Goal: Navigation & Orientation: Find specific page/section

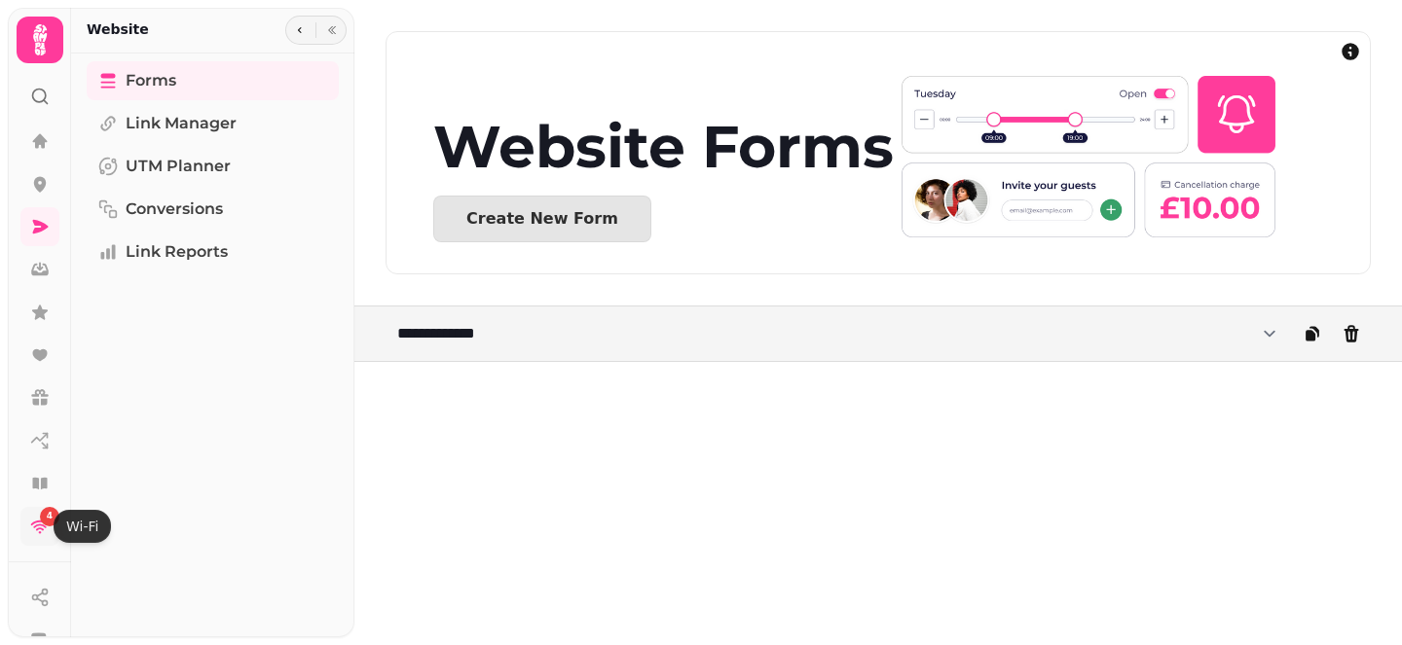
click at [40, 527] on icon at bounding box center [39, 526] width 19 height 19
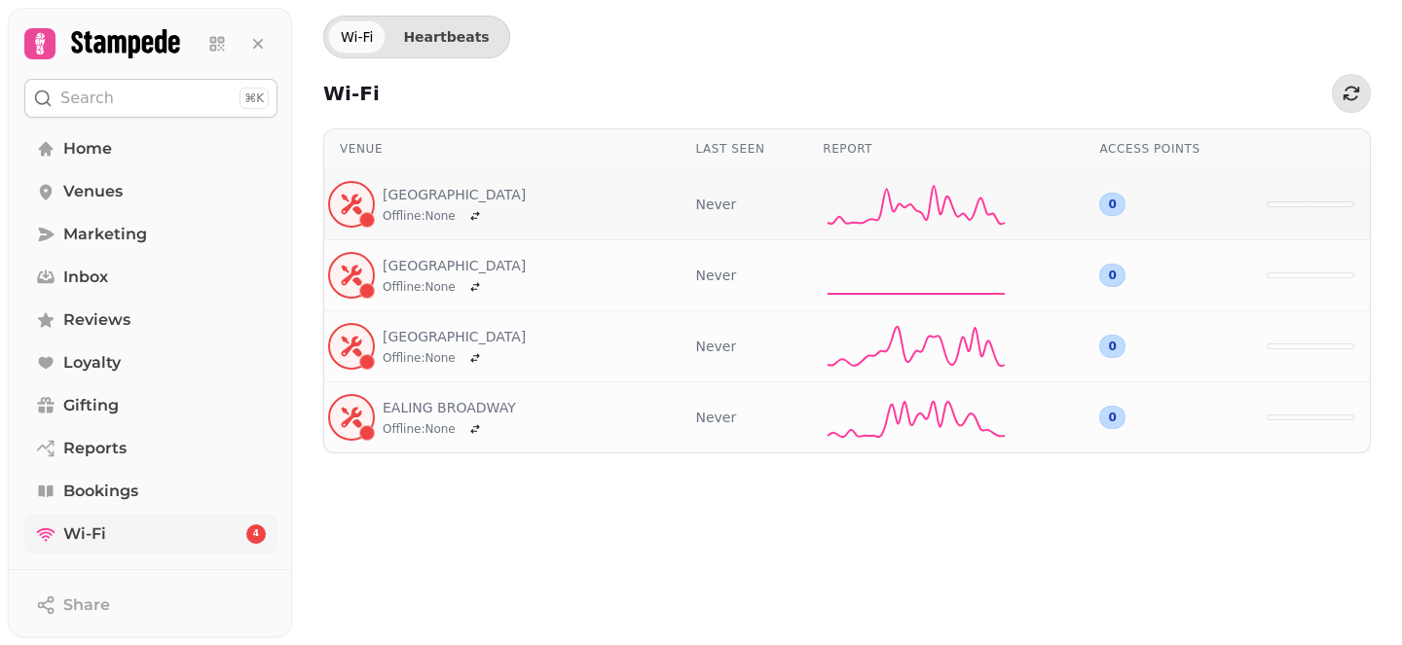
click at [1308, 171] on td at bounding box center [1310, 204] width 119 height 71
click at [1272, 207] on td at bounding box center [1310, 204] width 119 height 71
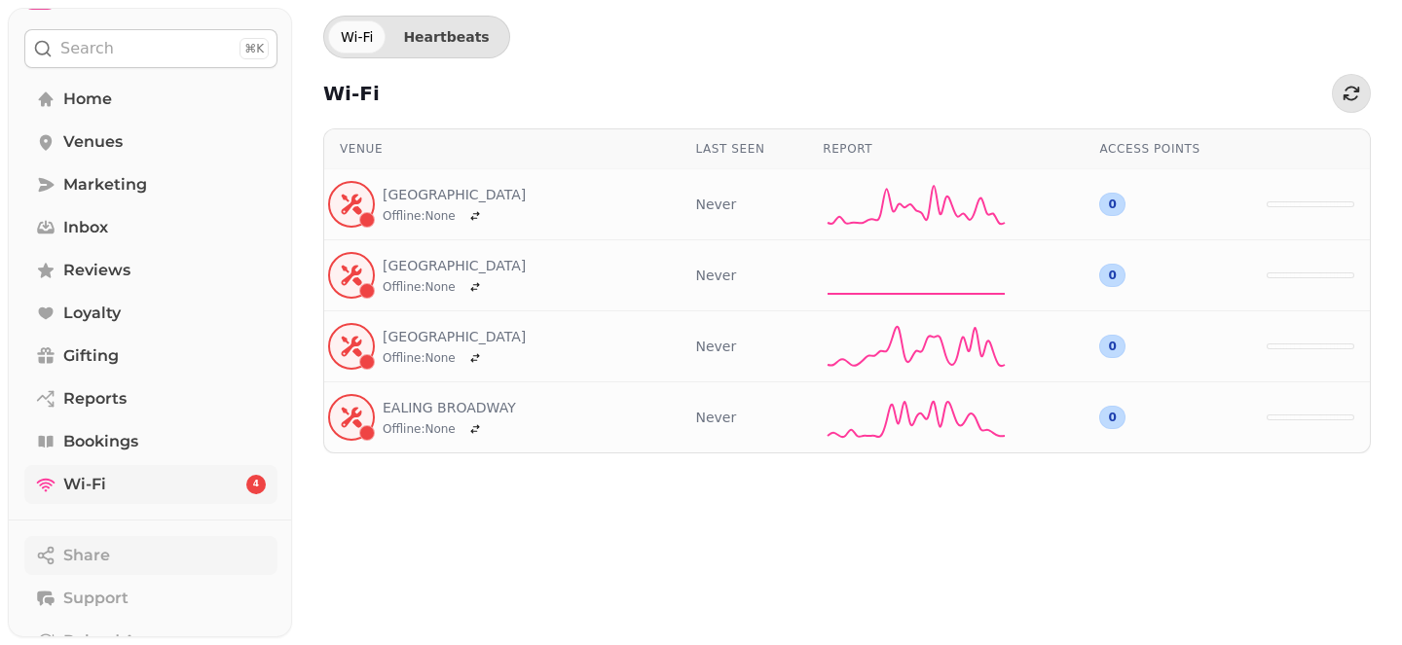
scroll to position [47, 0]
click at [173, 102] on link "Home" at bounding box center [150, 102] width 253 height 39
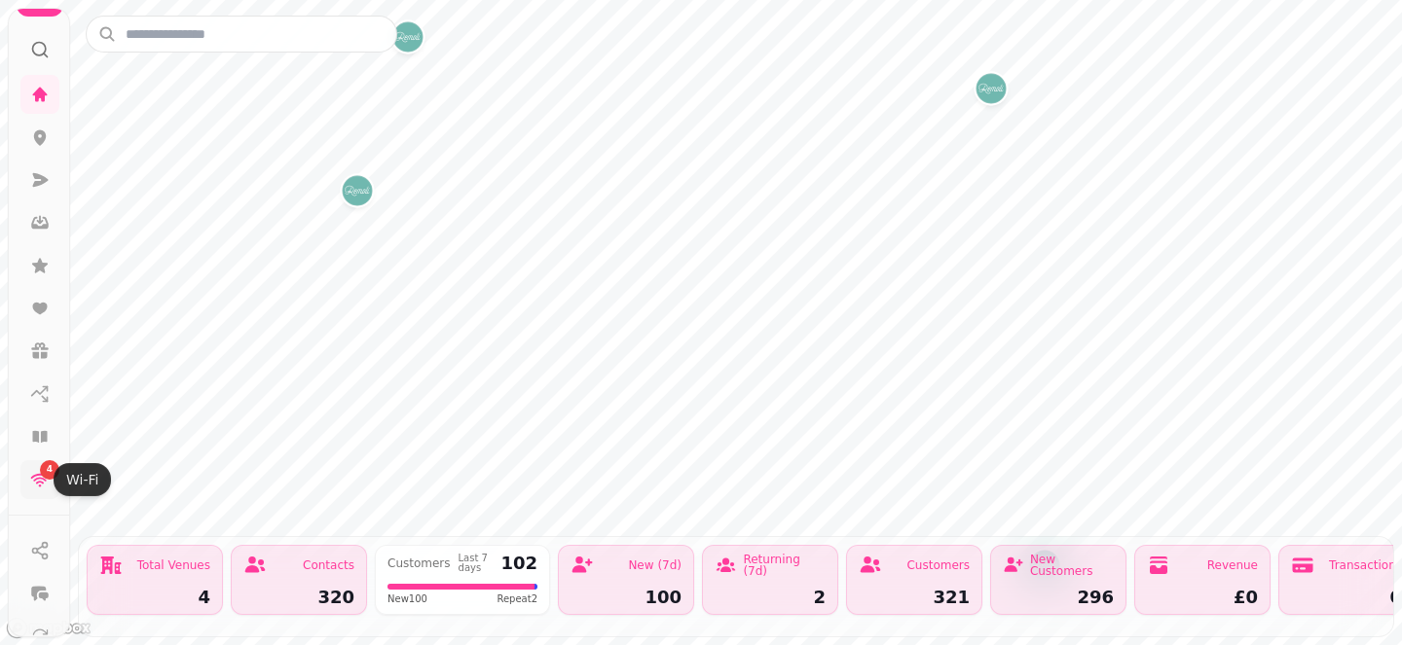
click at [36, 486] on icon at bounding box center [39, 479] width 19 height 19
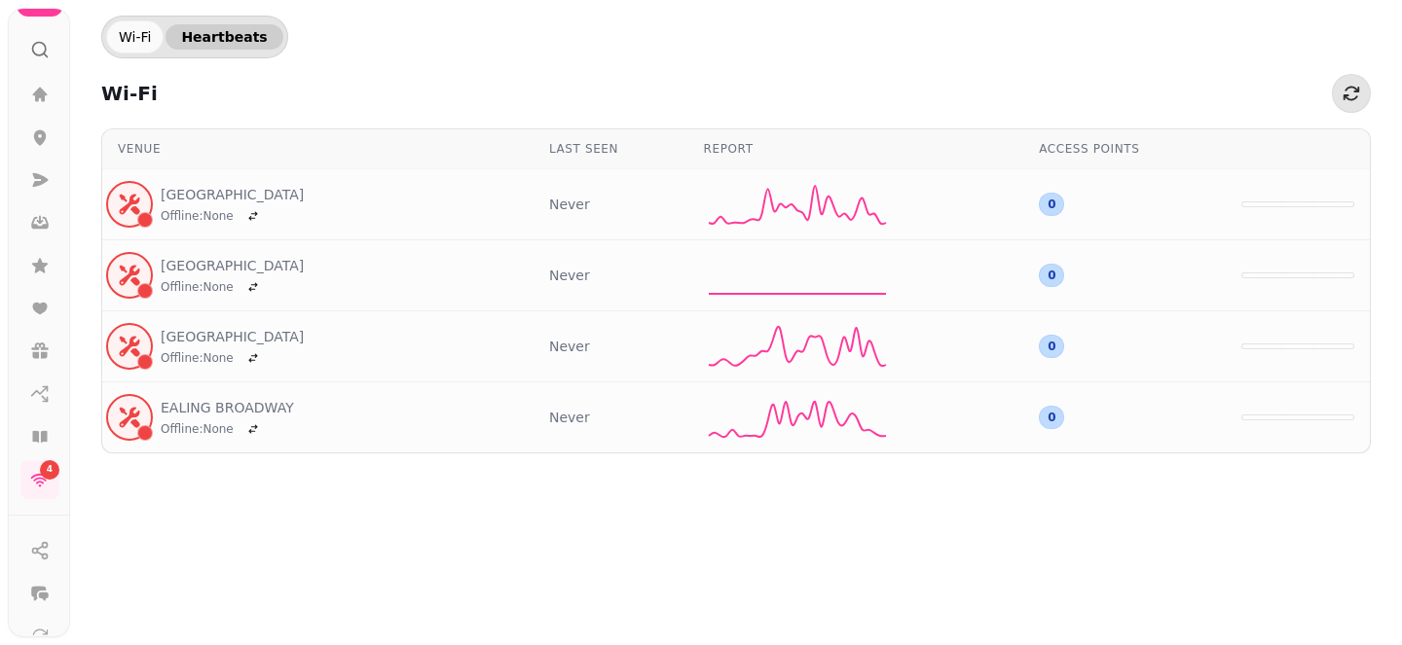
click at [208, 41] on span "Heartbeats" at bounding box center [224, 37] width 86 height 14
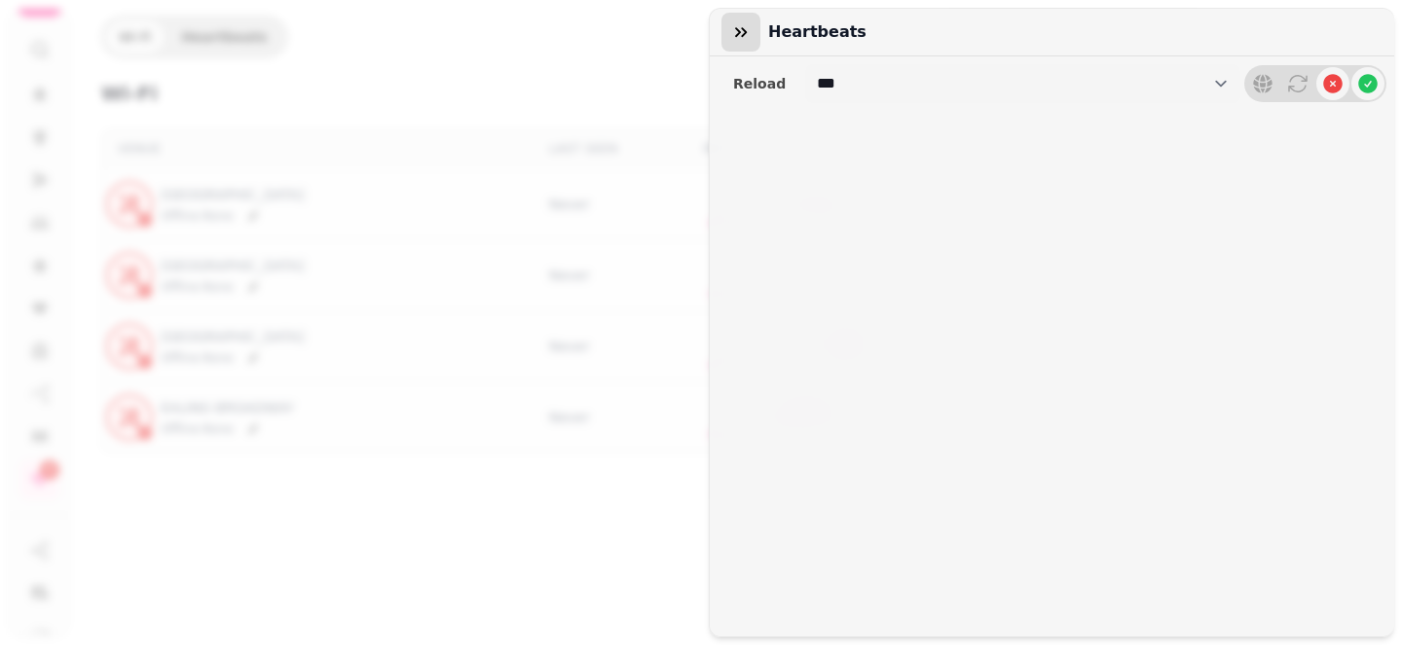
click at [738, 29] on icon "button" at bounding box center [740, 31] width 19 height 19
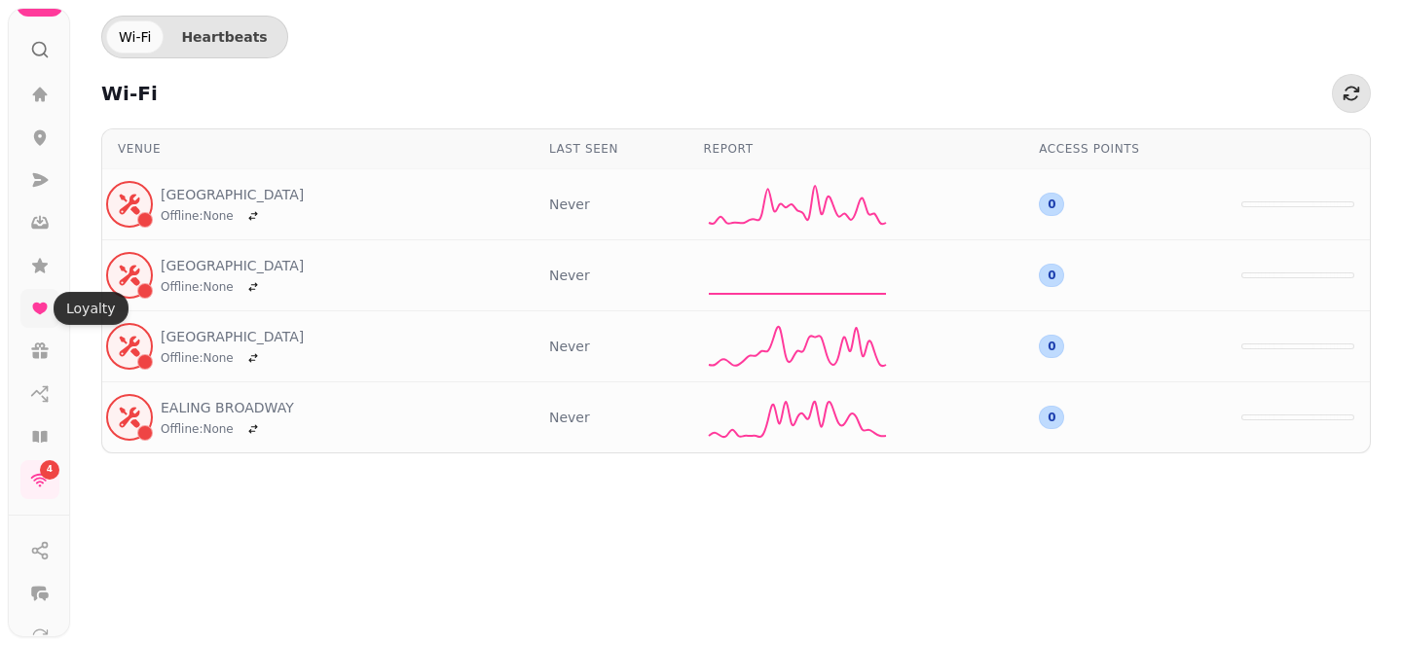
click at [36, 310] on icon at bounding box center [39, 309] width 15 height 12
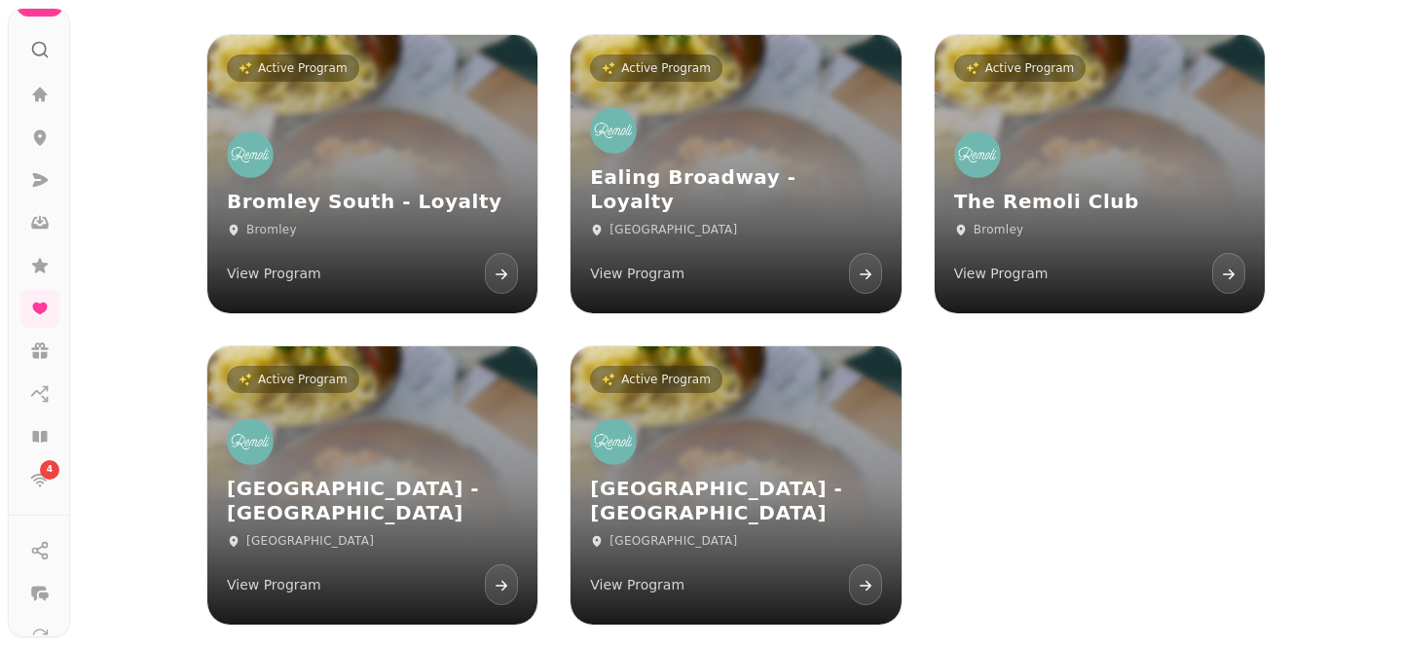
scroll to position [242, 0]
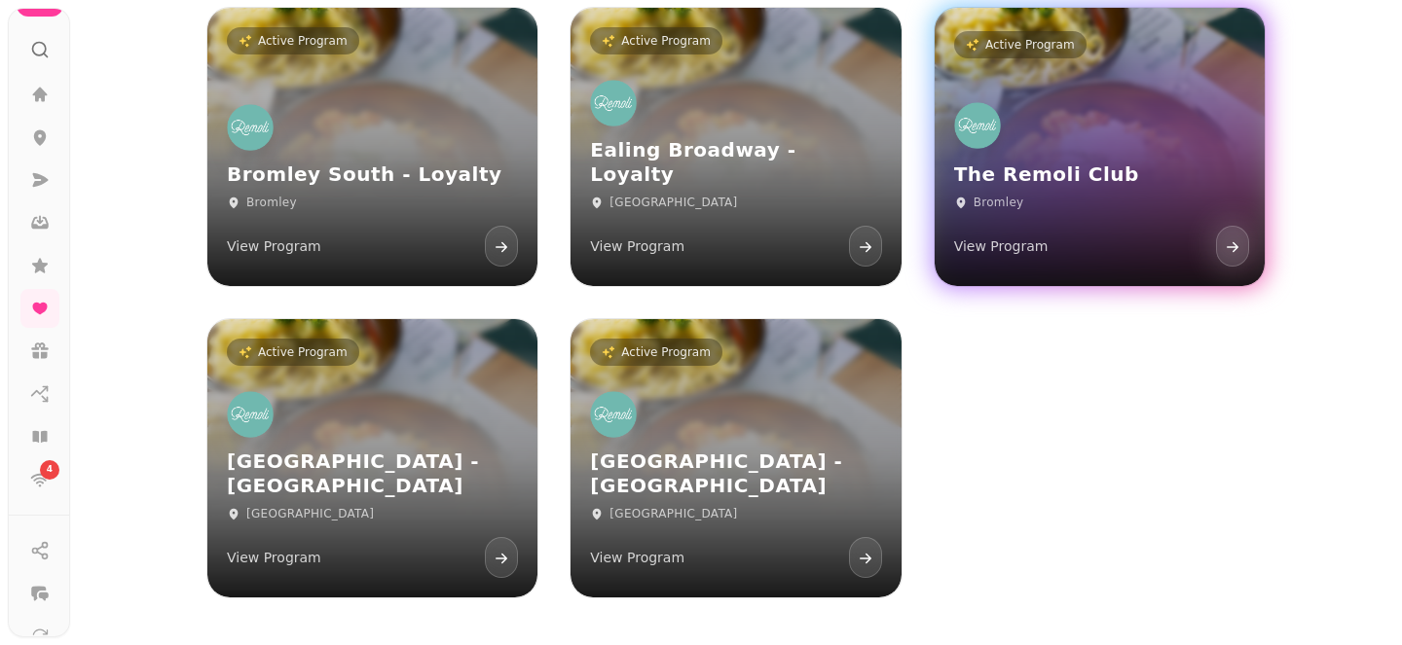
click at [1171, 77] on link "Active Program The Remoli Club Bromley View Program" at bounding box center [1099, 147] width 330 height 278
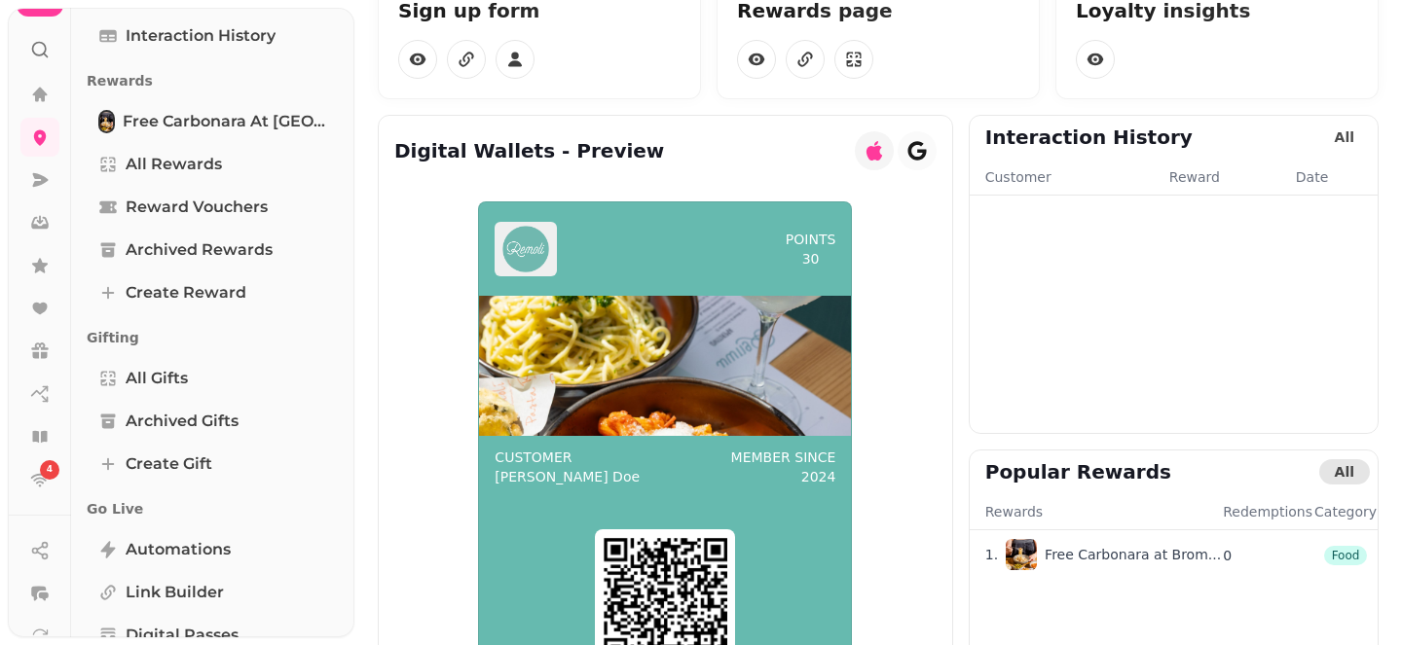
scroll to position [347, 0]
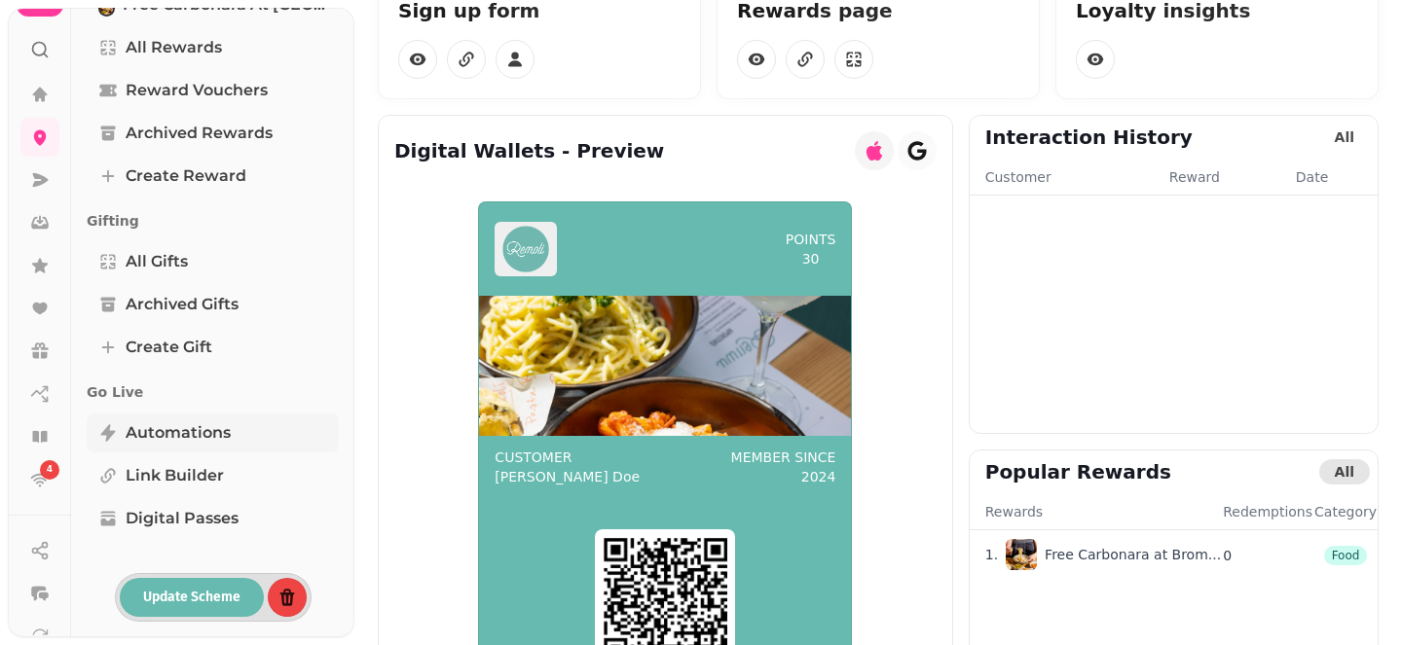
click at [199, 424] on span "Automations" at bounding box center [178, 432] width 105 height 23
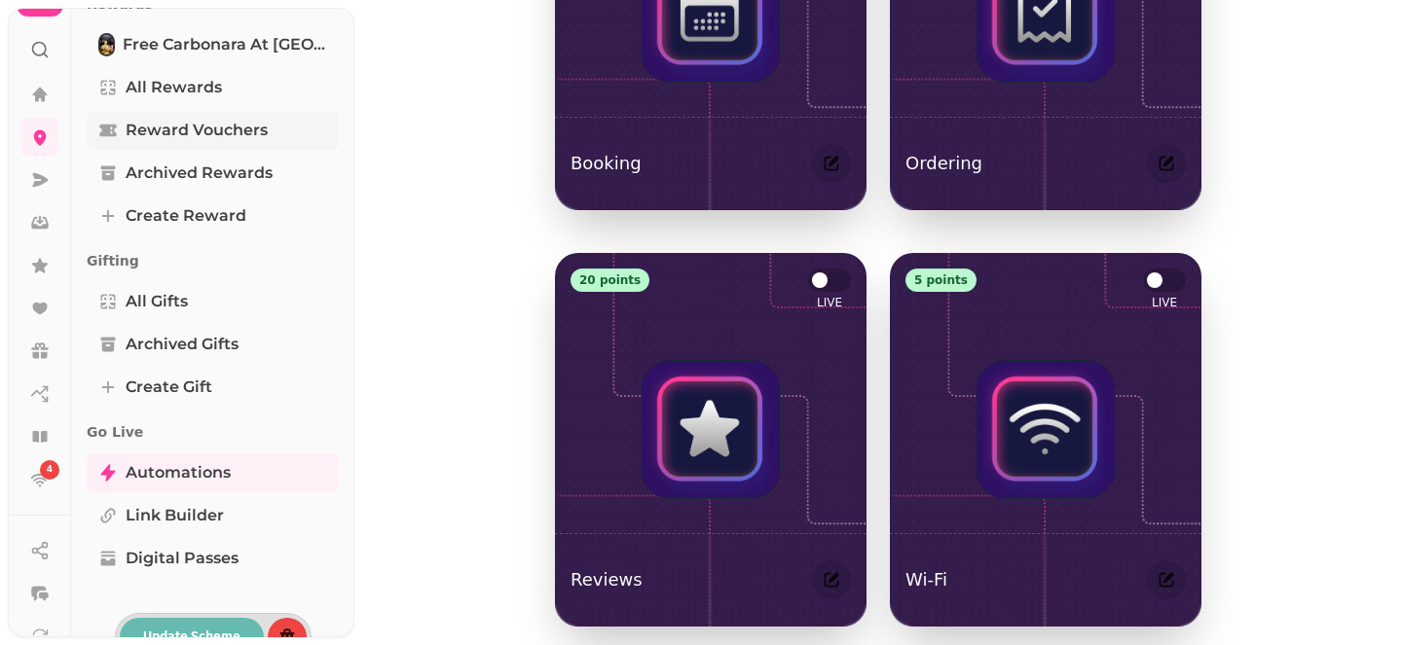
scroll to position [305, 0]
click at [240, 50] on span "Free Carbonara at [GEOGRAPHIC_DATA]" at bounding box center [225, 46] width 204 height 23
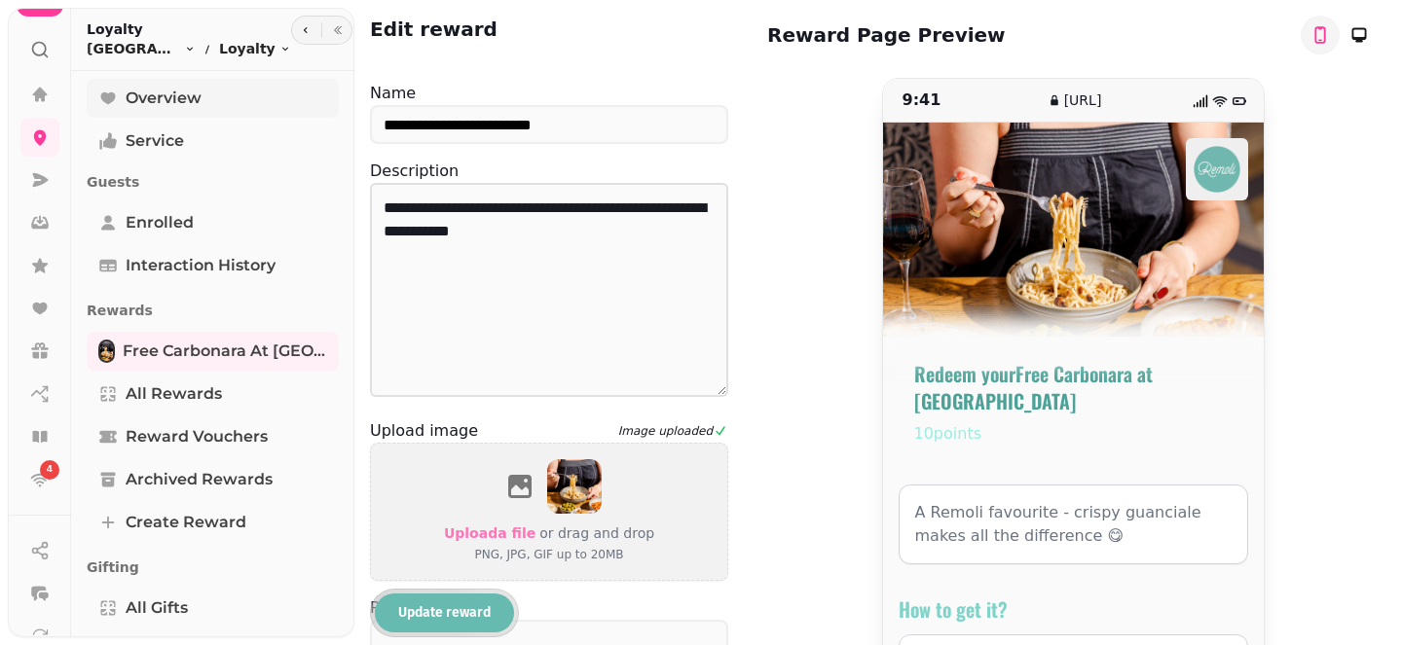
click at [214, 103] on link "Overview" at bounding box center [213, 98] width 252 height 39
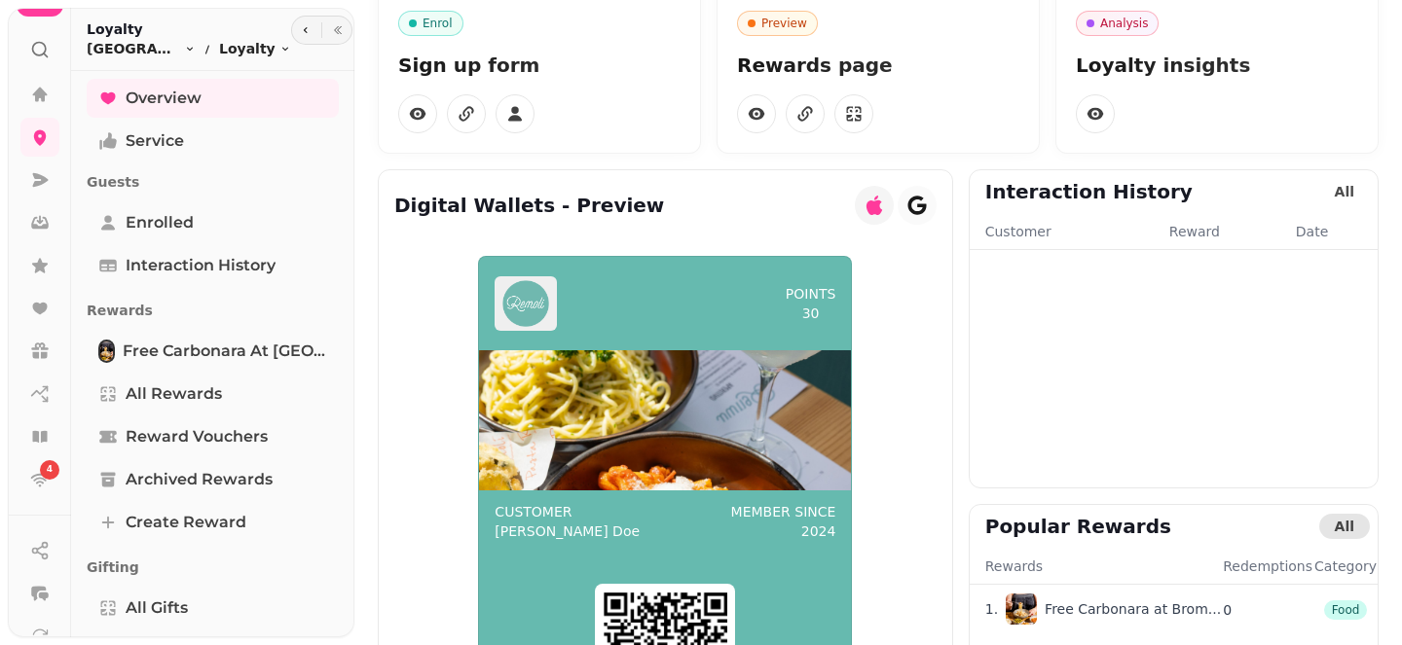
scroll to position [95, 0]
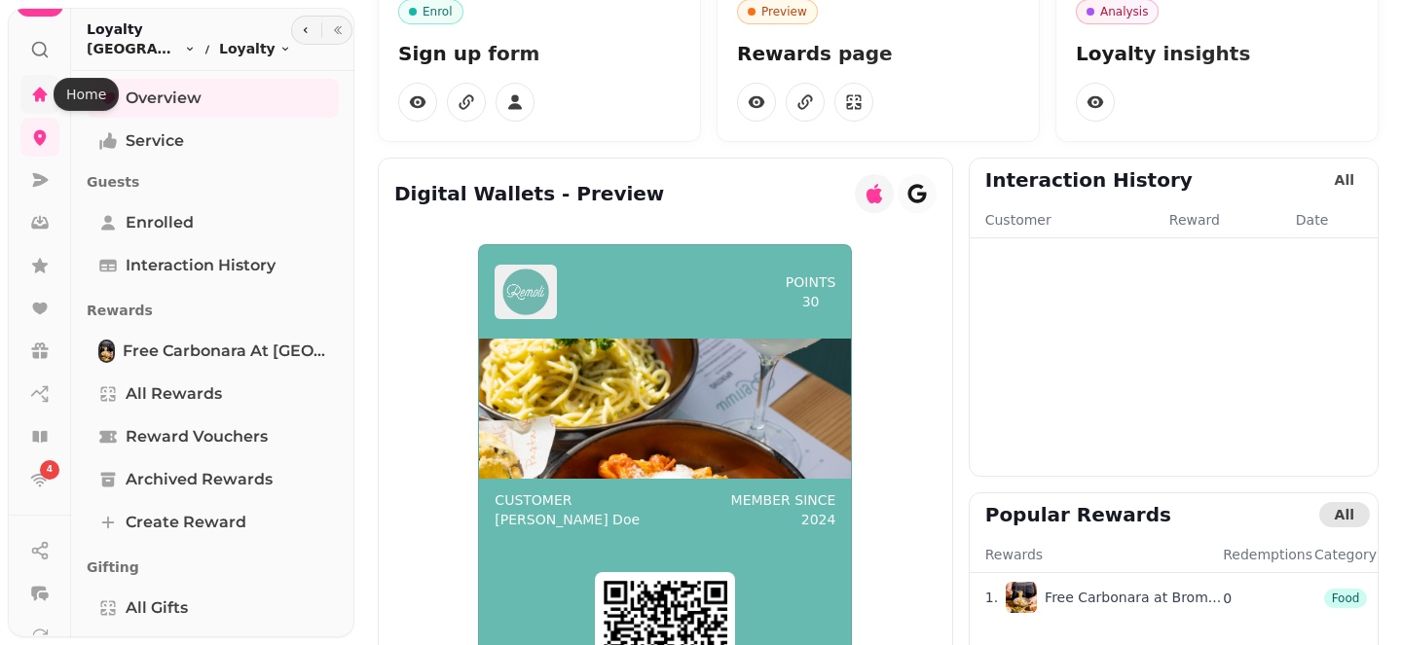
click at [42, 96] on icon at bounding box center [40, 94] width 15 height 15
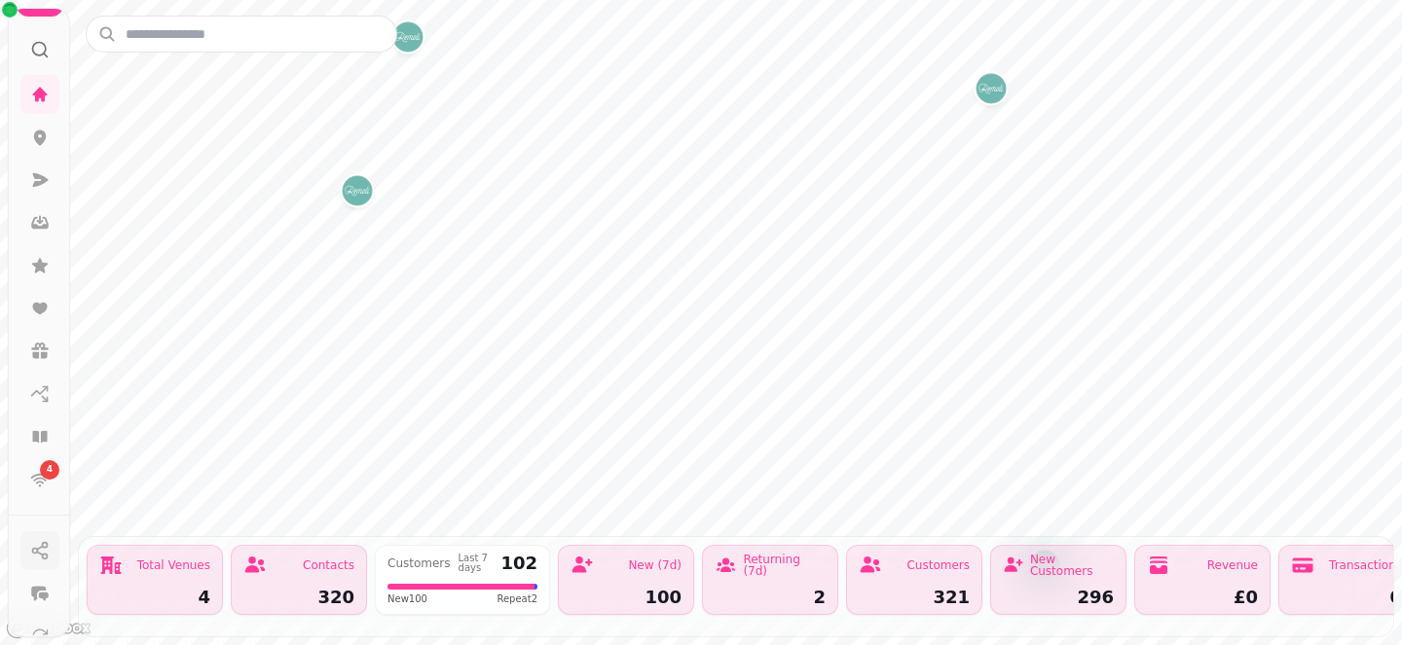
scroll to position [257, 0]
click at [42, 466] on icon at bounding box center [40, 469] width 17 height 18
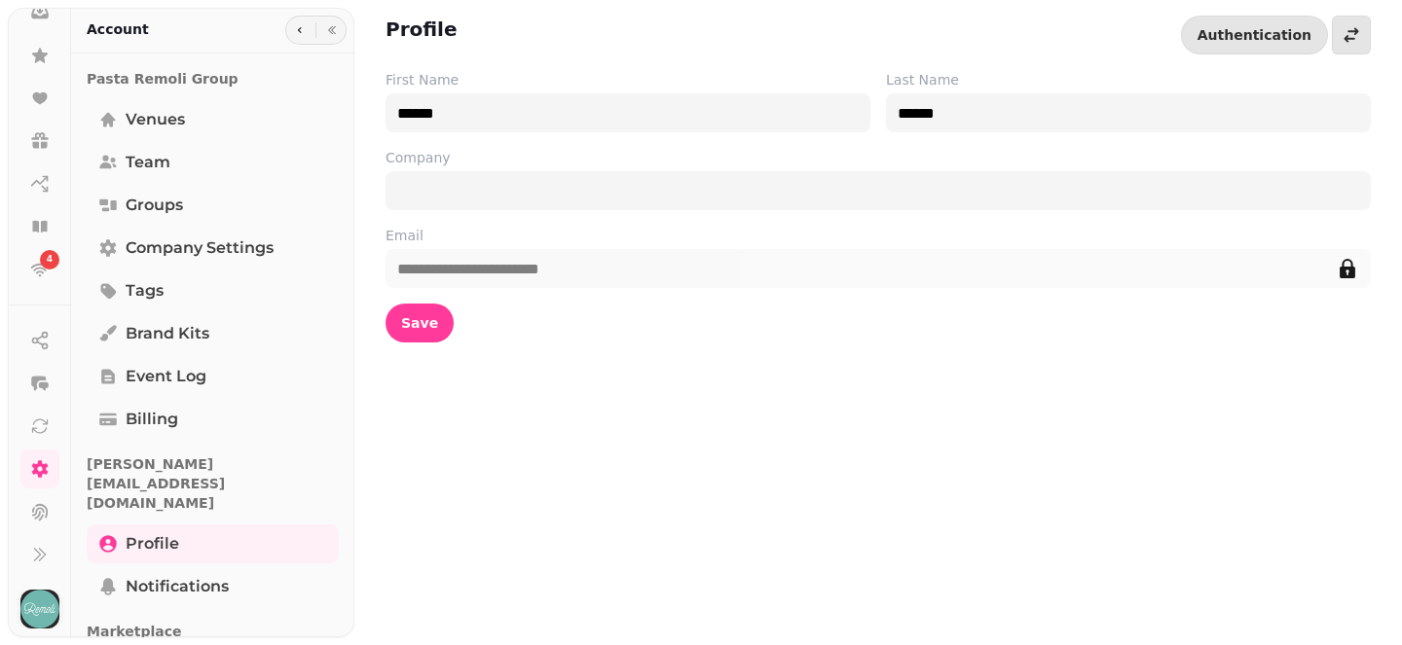
click at [46, 612] on img "button" at bounding box center [39, 609] width 39 height 39
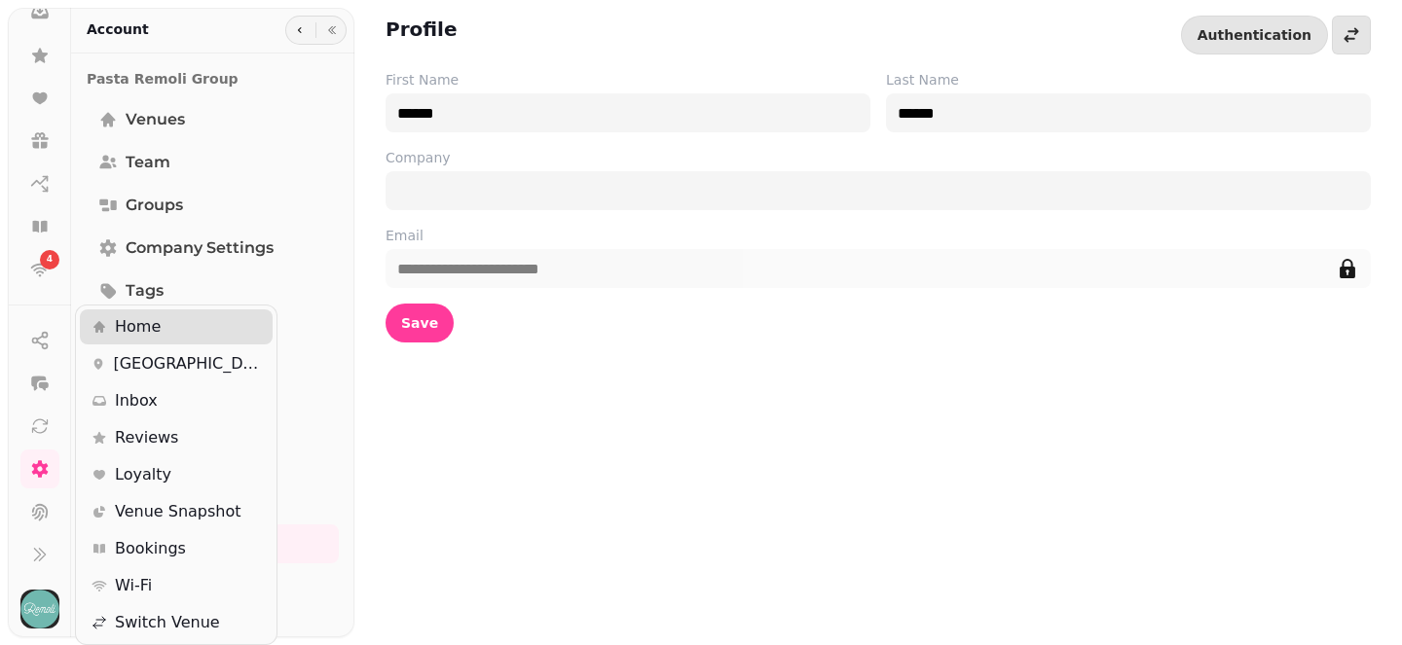
click at [410, 483] on div "**********" at bounding box center [701, 322] width 1402 height 645
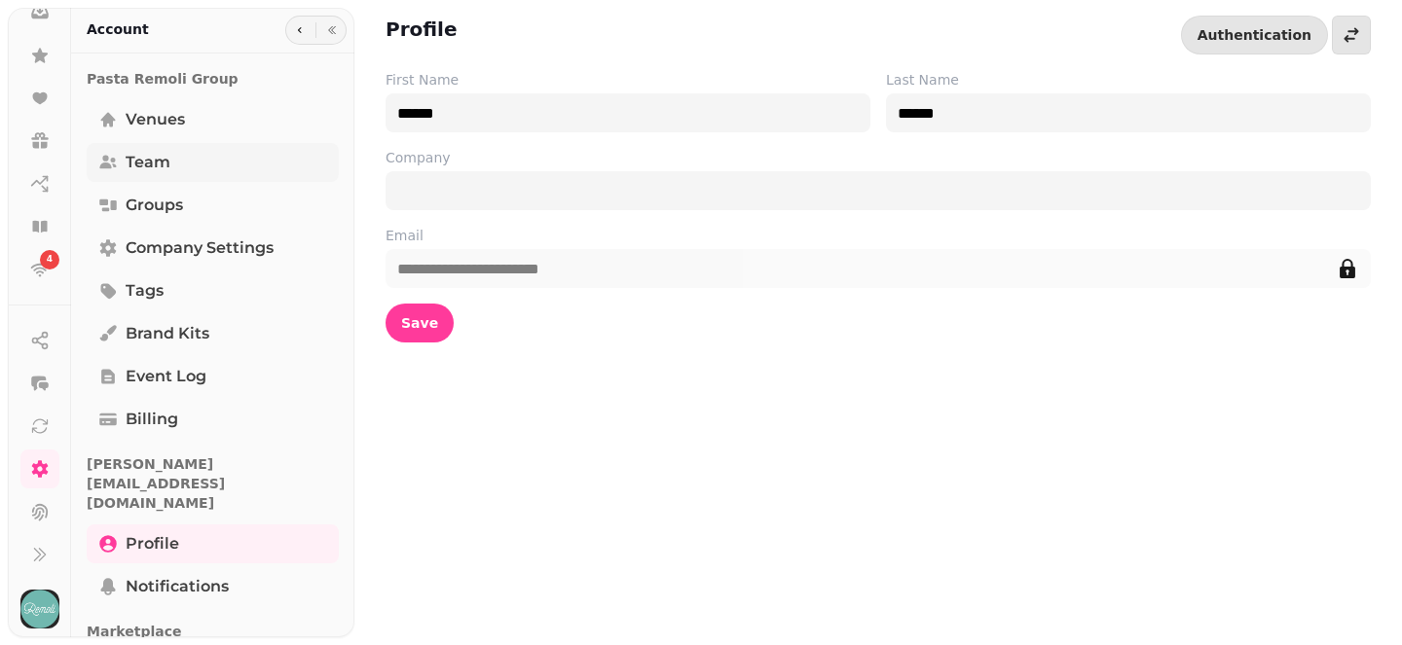
click at [218, 163] on link "Team" at bounding box center [213, 162] width 252 height 39
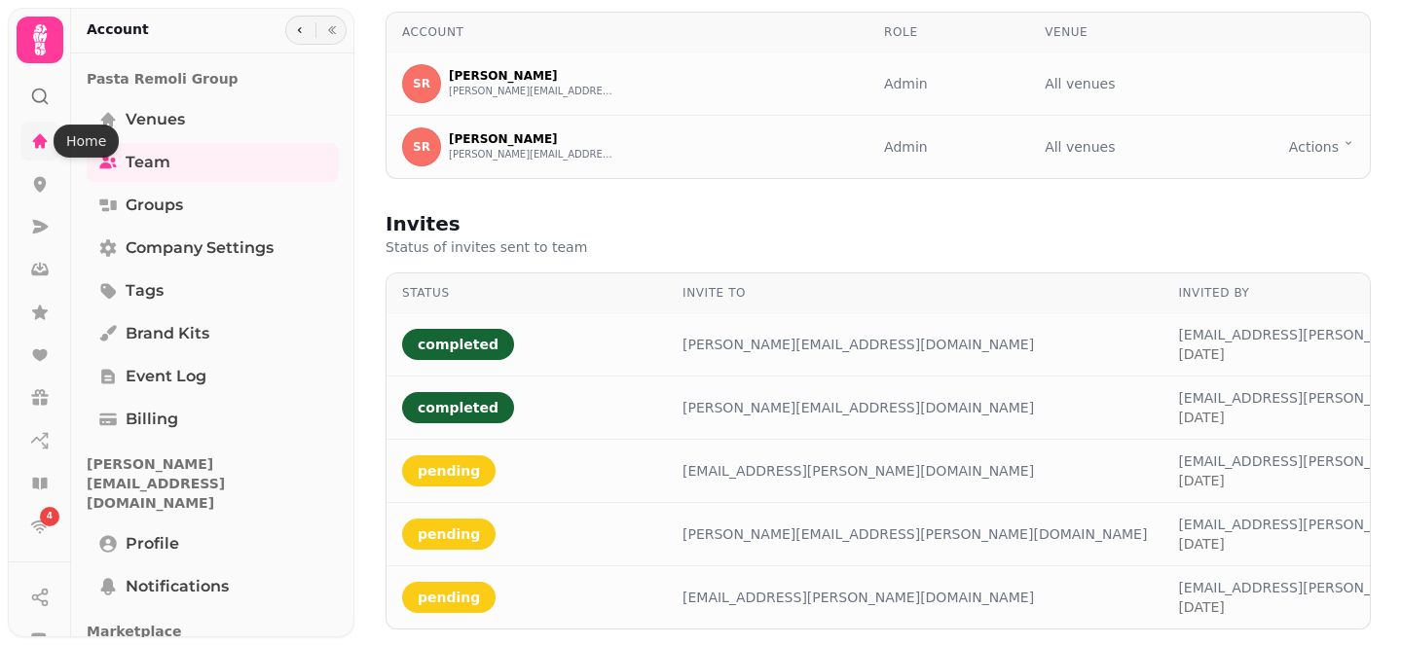
click at [30, 151] on link at bounding box center [39, 141] width 39 height 39
